Goal: Task Accomplishment & Management: Manage account settings

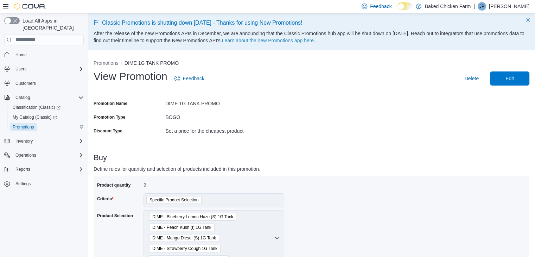
click at [26, 124] on span "Promotions" at bounding box center [23, 127] width 21 height 6
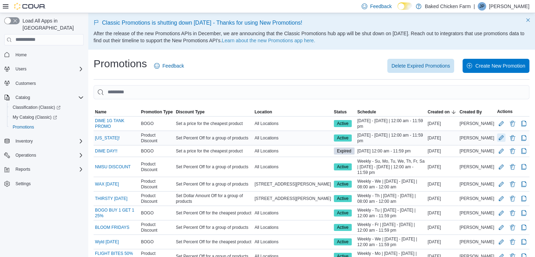
click at [502, 137] on button "Edit Promotion" at bounding box center [501, 137] width 8 height 8
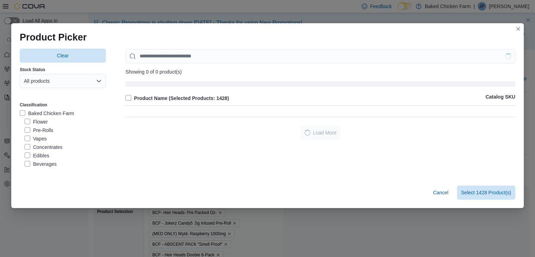
click at [127, 96] on label "Product Name (Selected Products: 1428)" at bounding box center [176, 98] width 103 height 8
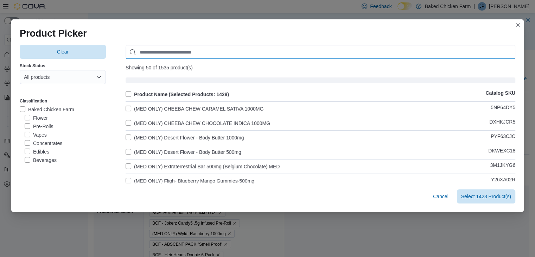
click at [169, 48] on input "Use aria labels when no actual label is in use" at bounding box center [319, 52] width 389 height 14
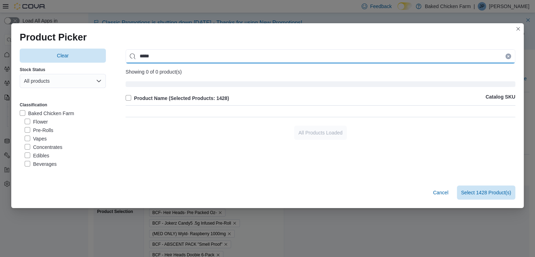
type input "******"
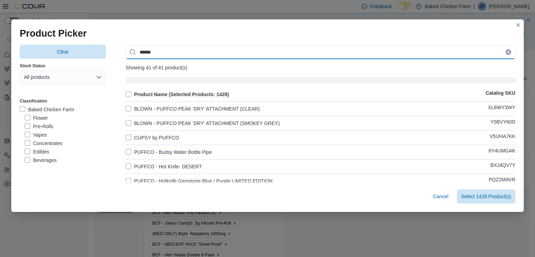
drag, startPoint x: 155, startPoint y: 54, endPoint x: 111, endPoint y: 68, distance: 45.5
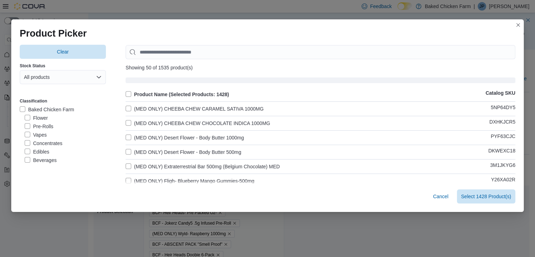
click at [125, 92] on label "Product Name (Selected Products: 1428)" at bounding box center [176, 94] width 103 height 8
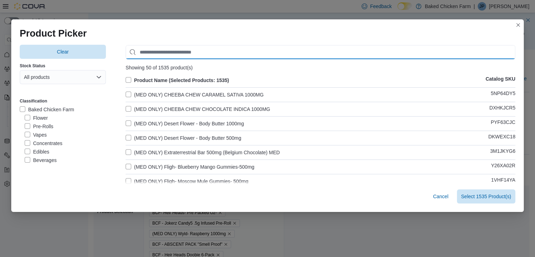
click at [173, 52] on input "Use aria labels when no actual label is in use" at bounding box center [319, 52] width 389 height 14
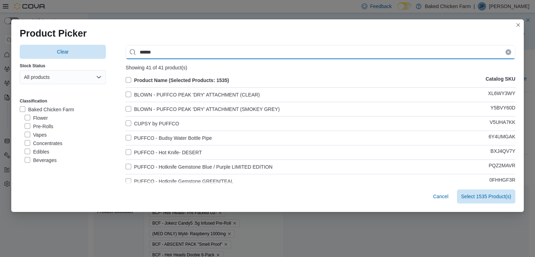
type input "******"
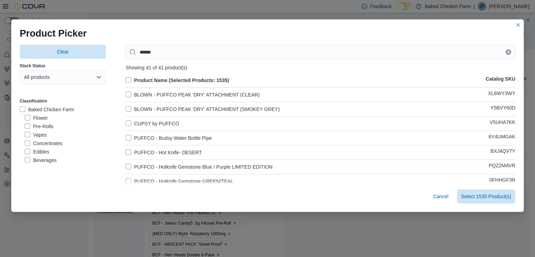
click at [126, 94] on label "BLOWN - PUFFCO PEAK 'DRY' ATTACHMENT (CLEAR)" at bounding box center [192, 94] width 134 height 8
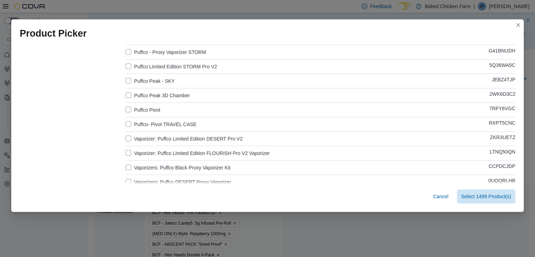
scroll to position [514, 0]
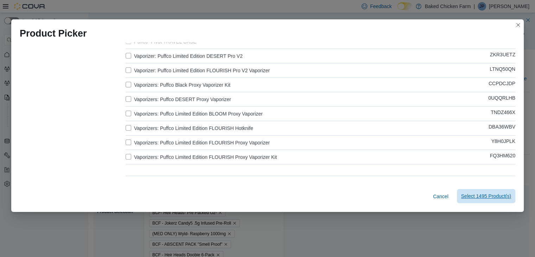
click at [490, 200] on span "Select 1495 Product(s)" at bounding box center [486, 196] width 50 height 14
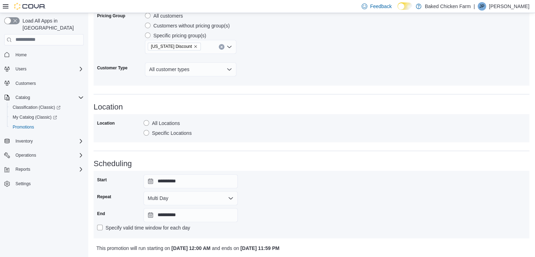
scroll to position [495, 0]
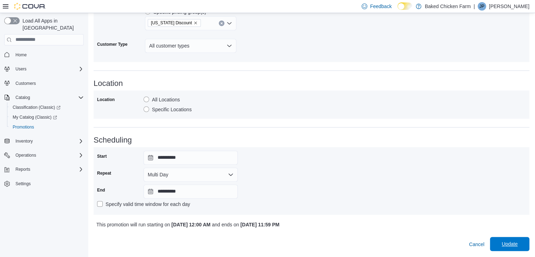
click at [504, 239] on span "Update" at bounding box center [509, 244] width 31 height 14
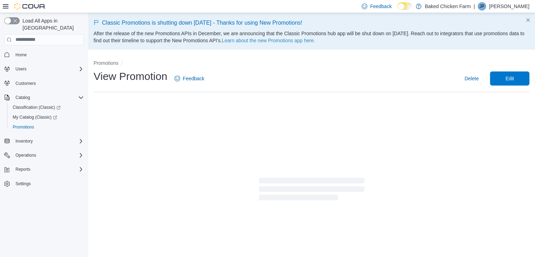
click at [111, 59] on div "Promotions View Promotion Feedback Delete Edit" at bounding box center [311, 173] width 447 height 244
click at [111, 61] on button "Promotions" at bounding box center [106, 63] width 25 height 6
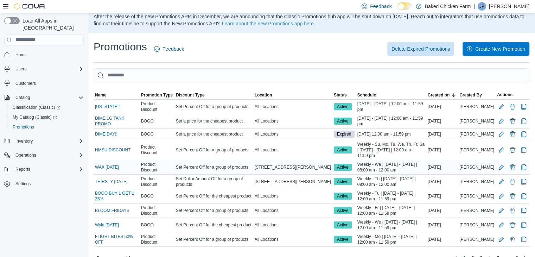
scroll to position [28, 0]
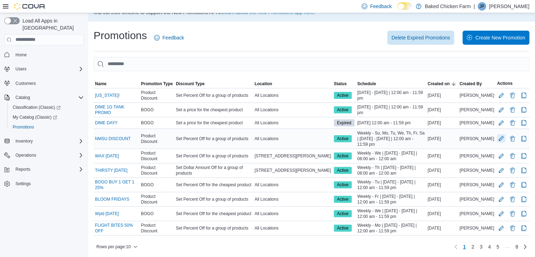
click at [504, 136] on button "Edit Promotion" at bounding box center [501, 138] width 8 height 8
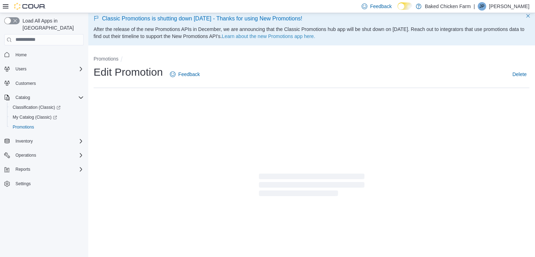
scroll to position [28, 0]
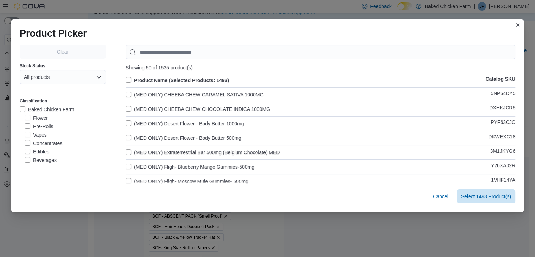
click at [126, 78] on label "Product Name (Selected Products: 1493)" at bounding box center [176, 80] width 103 height 8
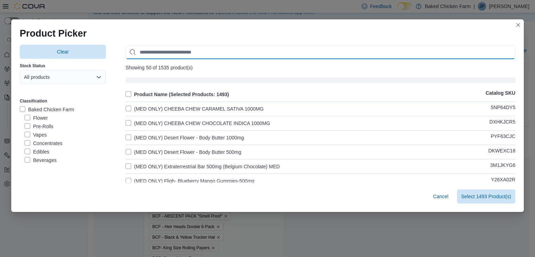
click at [151, 54] on input "Use aria labels when no actual label is in use" at bounding box center [319, 52] width 389 height 14
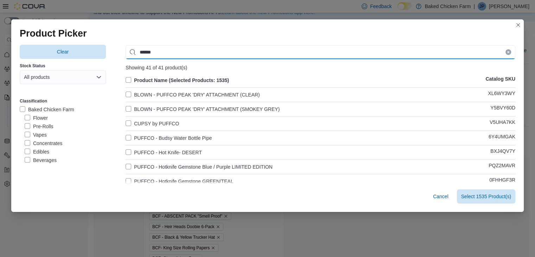
type input "******"
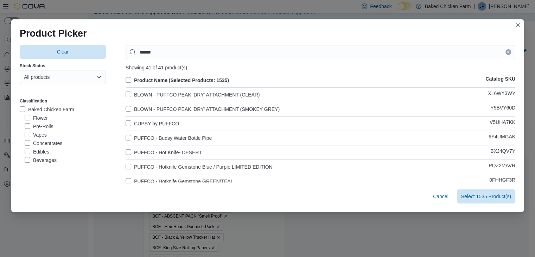
click at [125, 94] on label "BLOWN - PUFFCO PEAK 'DRY' ATTACHMENT (CLEAR)" at bounding box center [192, 94] width 134 height 8
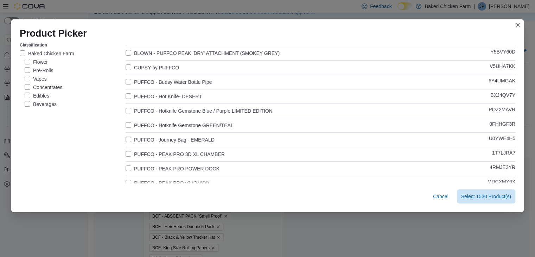
scroll to position [0, 0]
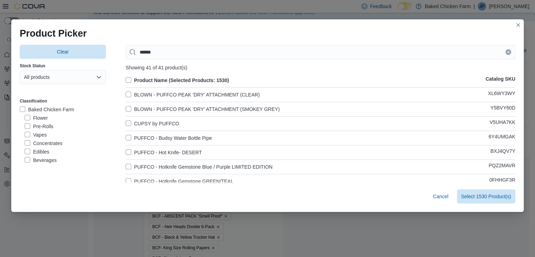
click at [126, 167] on label "PUFFCO - Hotknife Gemstone Blue / Purple LIMITED EDITION" at bounding box center [198, 166] width 147 height 8
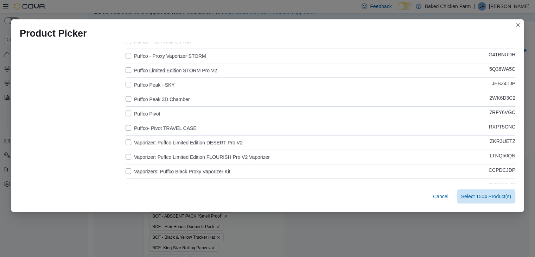
scroll to position [514, 0]
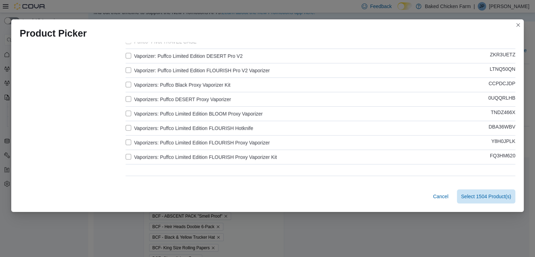
click at [126, 140] on label "Vaporizers: Puffco Limited Edition FLOURISH Proxy Vaporizer" at bounding box center [197, 142] width 144 height 8
click at [126, 156] on label "Vaporizers: Puffco Limited Edition FLOURISH Proxy Vaporizer Kit" at bounding box center [200, 157] width 151 height 8
click at [126, 57] on label "Vaporizer: Puffco Limited Edition DESERT Pro V2" at bounding box center [183, 56] width 117 height 8
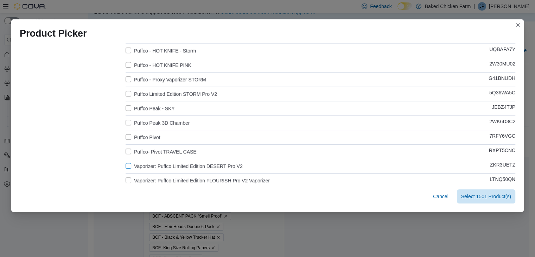
scroll to position [400, 0]
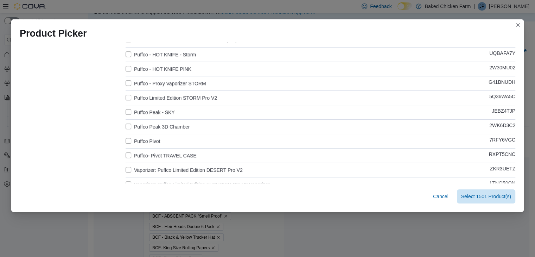
click at [125, 68] on label "Puffco - HOT KNIFE PINK" at bounding box center [158, 69] width 66 height 8
click at [125, 82] on label "Puffco - Proxy Vaporizer STORM" at bounding box center [165, 83] width 80 height 8
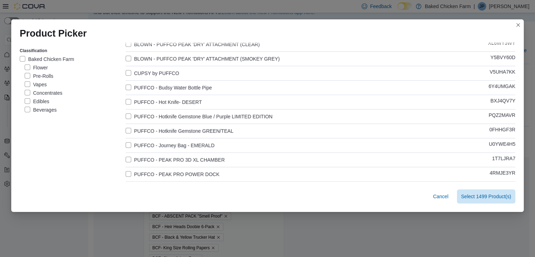
scroll to position [50, 0]
click at [125, 144] on label "PUFFCO - Journey Bag - EMERALD" at bounding box center [169, 145] width 89 height 8
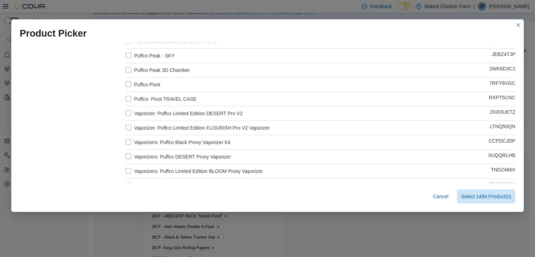
scroll to position [531, 0]
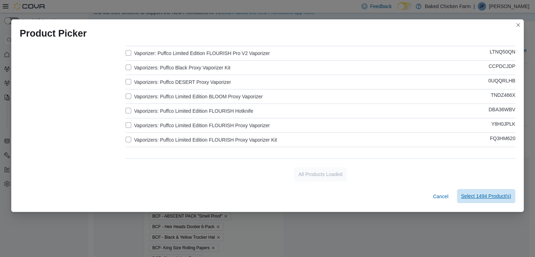
click at [486, 196] on span "Select 1494 Product(s)" at bounding box center [486, 195] width 50 height 7
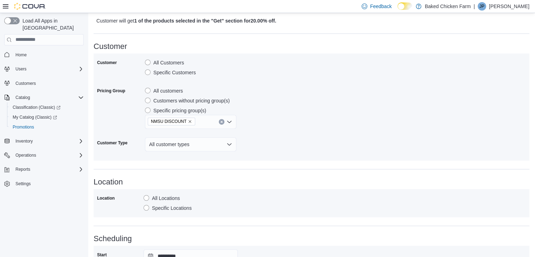
scroll to position [511, 0]
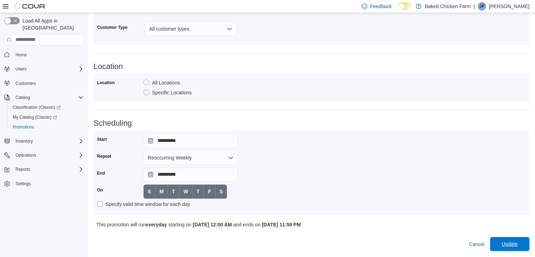
click at [510, 245] on span "Update" at bounding box center [509, 243] width 16 height 7
